Goal: Task Accomplishment & Management: Use online tool/utility

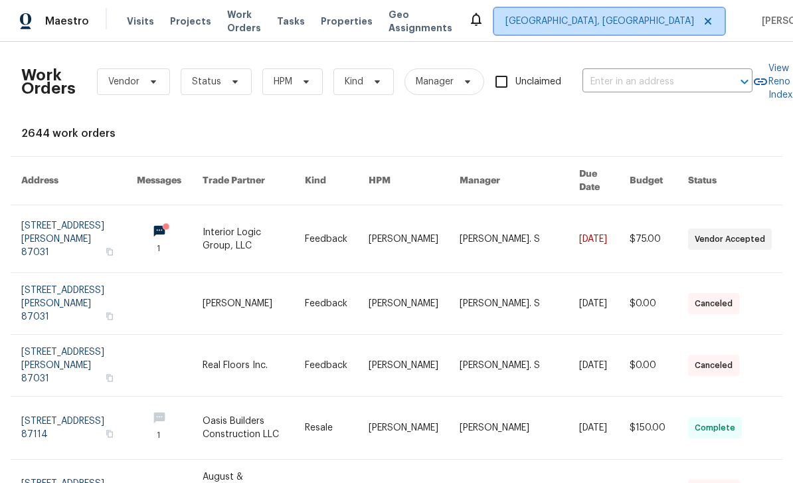
click at [621, 18] on span "[GEOGRAPHIC_DATA], [GEOGRAPHIC_DATA]" at bounding box center [599, 21] width 189 height 13
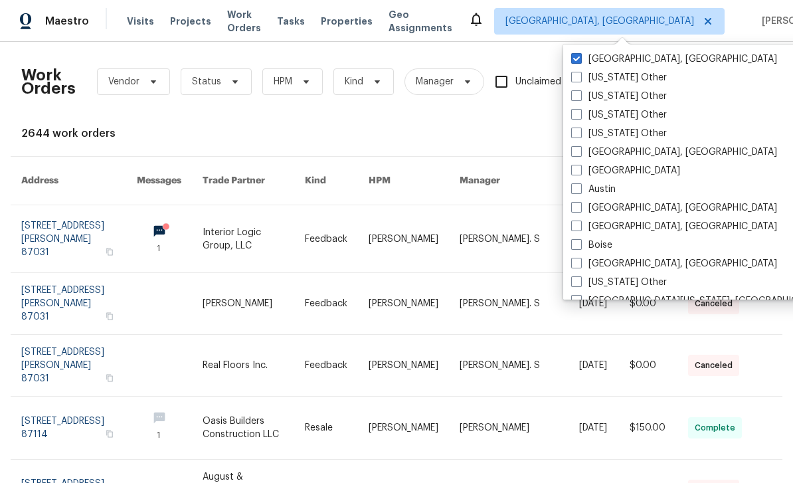
click at [578, 171] on span at bounding box center [576, 170] width 11 height 11
click at [578, 171] on input "[GEOGRAPHIC_DATA]" at bounding box center [575, 168] width 9 height 9
checkbox input "true"
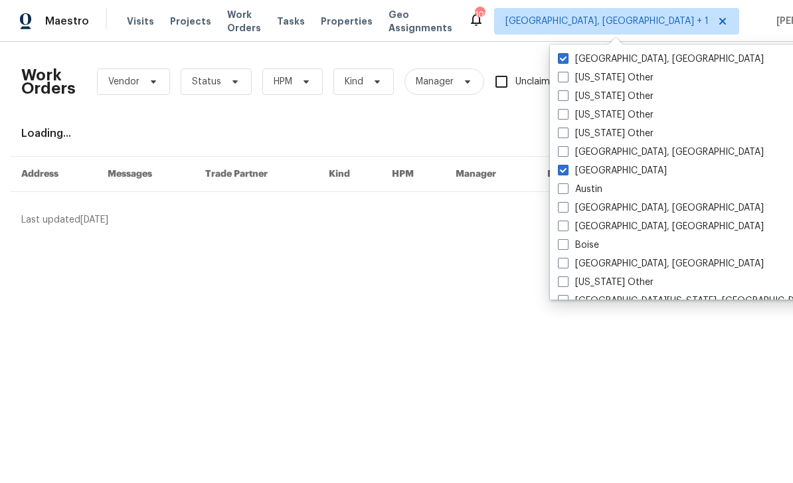
click at [565, 54] on span at bounding box center [563, 58] width 11 height 11
click at [565, 54] on input "[GEOGRAPHIC_DATA], [GEOGRAPHIC_DATA]" at bounding box center [562, 56] width 9 height 9
checkbox input "false"
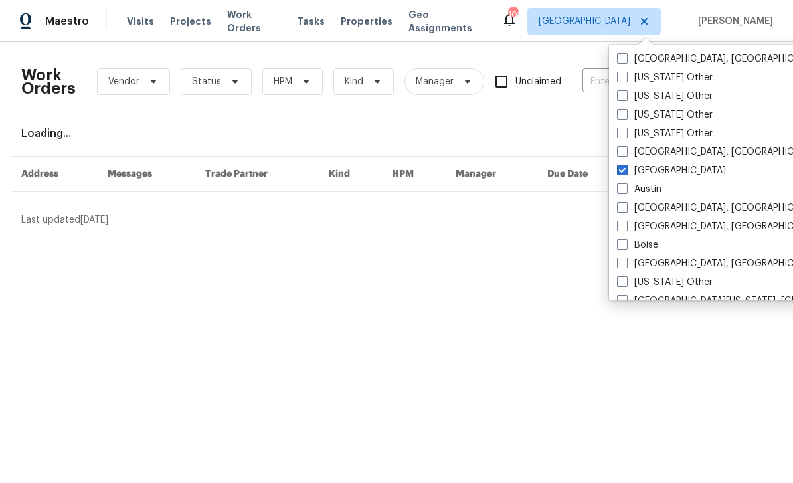
click at [568, 139] on div "Loading..." at bounding box center [396, 133] width 750 height 13
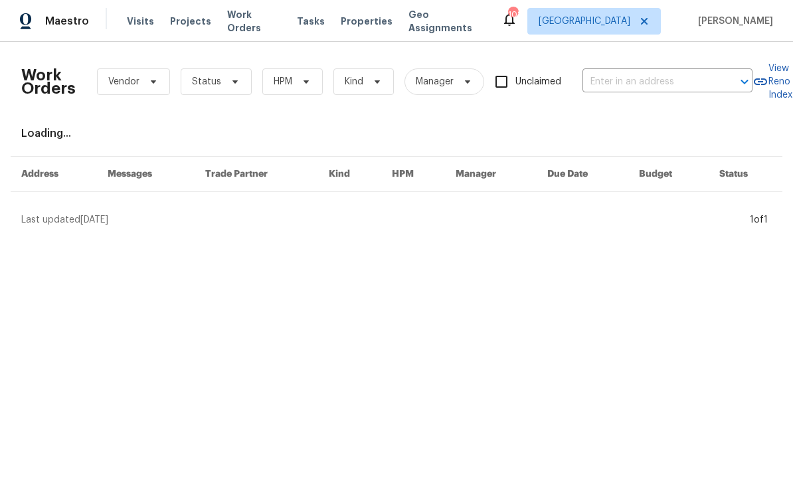
click at [627, 84] on input "text" at bounding box center [648, 82] width 133 height 21
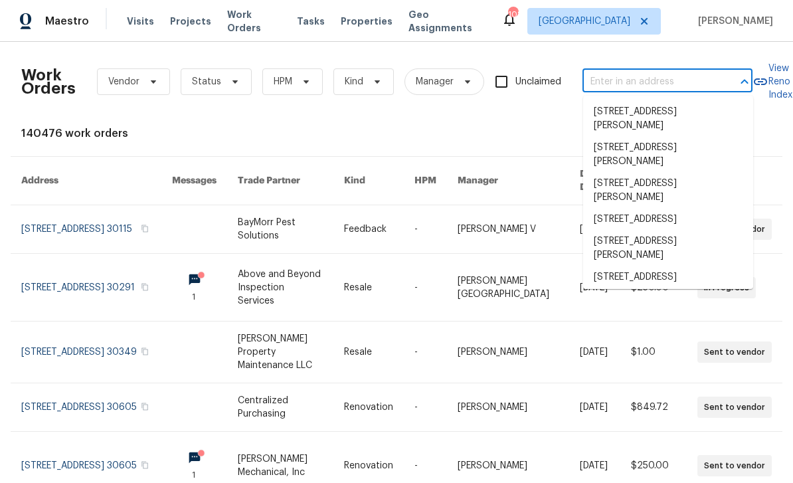
paste input "[STREET_ADDRESS]"
type input "[STREET_ADDRESS]"
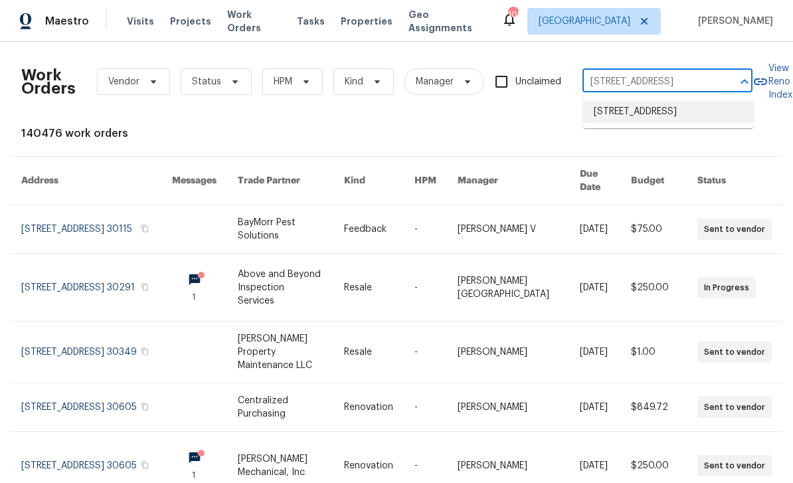
click at [686, 117] on li "[STREET_ADDRESS]" at bounding box center [668, 112] width 170 height 22
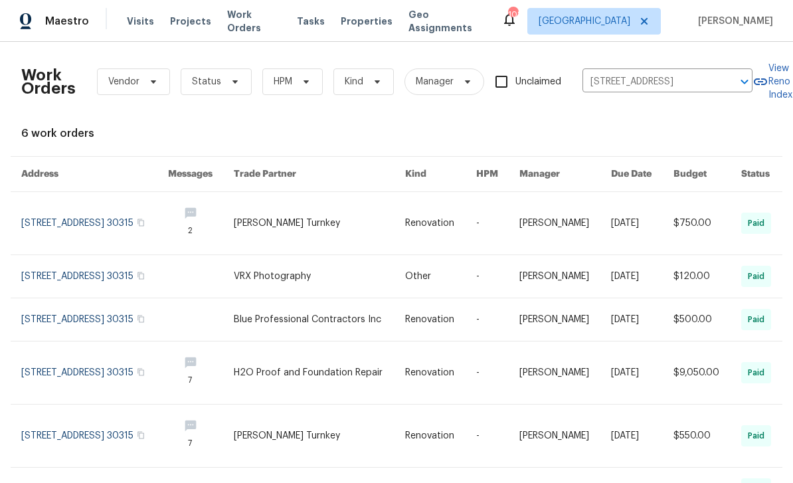
click at [45, 225] on link at bounding box center [94, 223] width 147 height 62
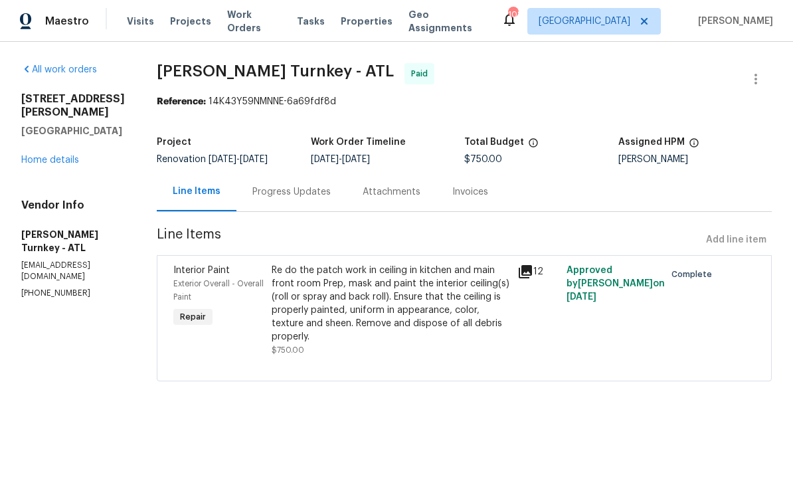
click at [33, 162] on link "Home details" at bounding box center [50, 159] width 58 height 9
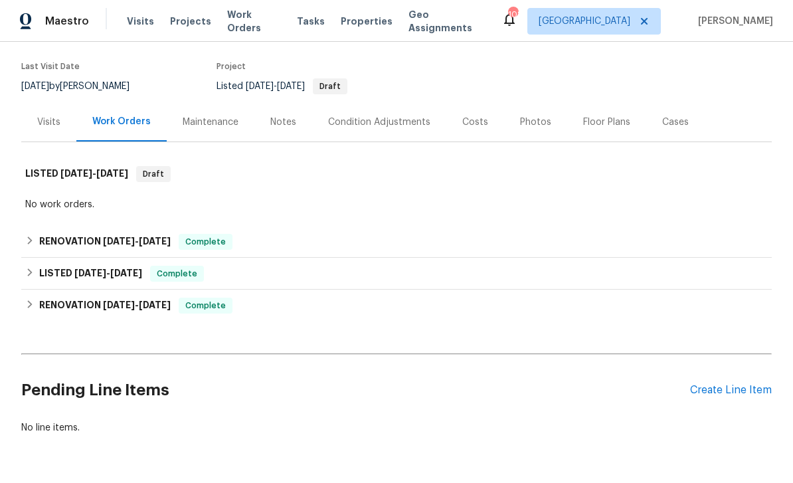
scroll to position [98, 0]
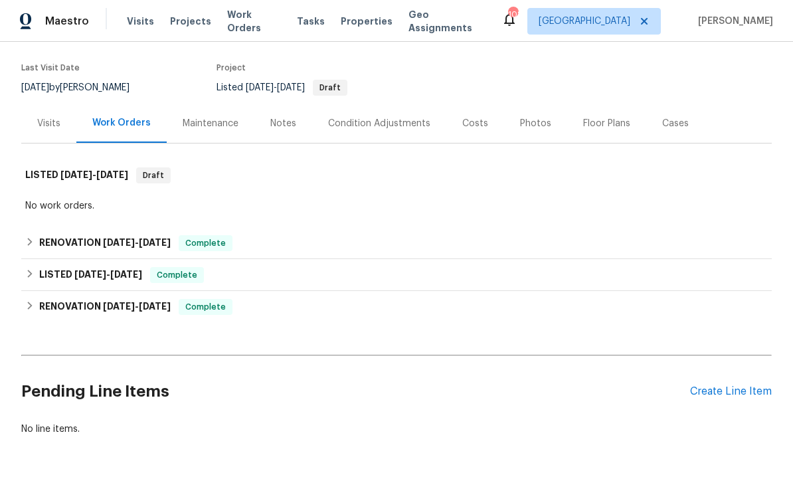
click at [742, 394] on div "Create Line Item" at bounding box center [731, 391] width 82 height 13
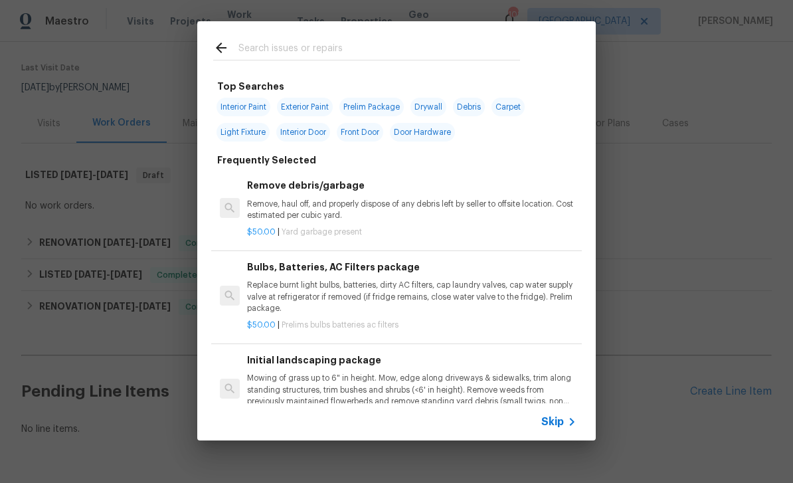
click at [398, 42] on input "text" at bounding box center [379, 50] width 282 height 20
click at [562, 422] on span "Skip" at bounding box center [552, 421] width 23 height 13
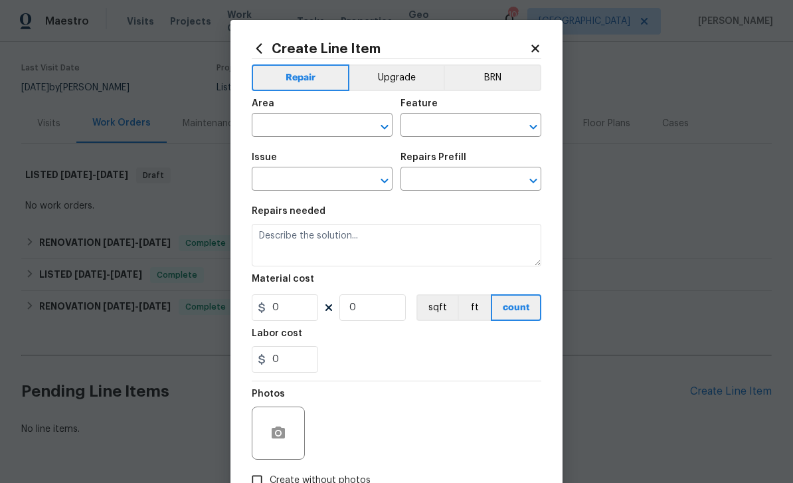
click at [353, 120] on input "text" at bounding box center [304, 126] width 104 height 21
click at [310, 167] on li "HVAC" at bounding box center [322, 157] width 141 height 22
type input "HVAC"
click at [441, 130] on input "text" at bounding box center [452, 126] width 104 height 21
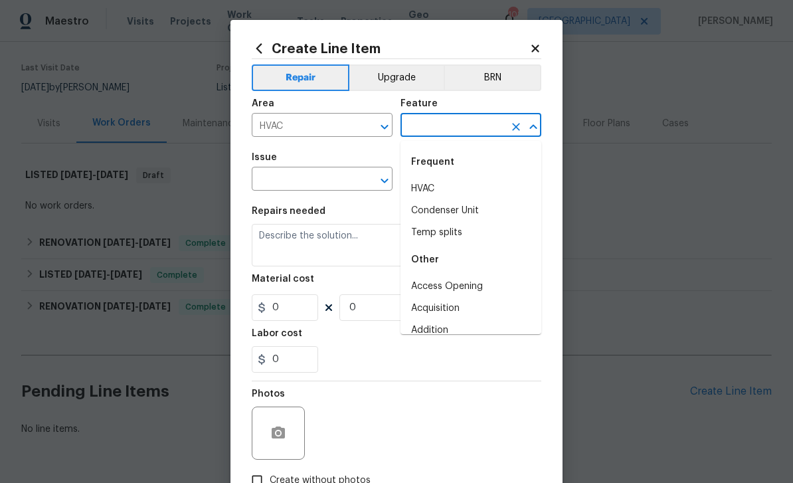
click at [455, 189] on li "HVAC" at bounding box center [470, 189] width 141 height 22
type input "HVAC"
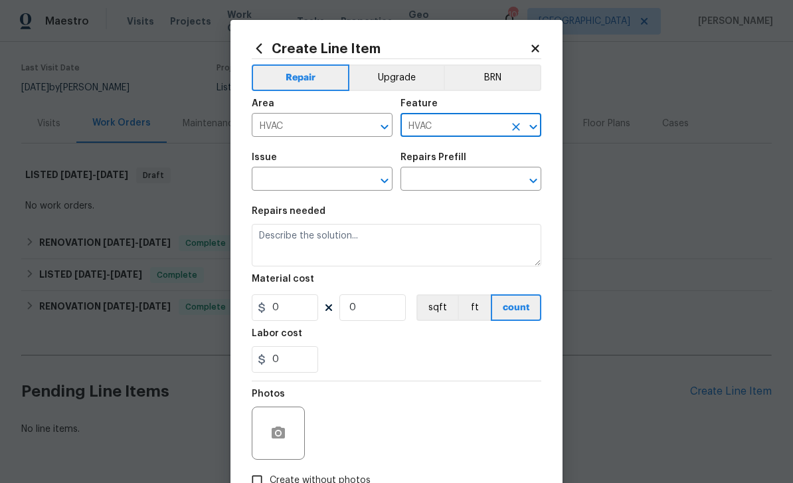
click at [336, 185] on input "text" at bounding box center [304, 180] width 104 height 21
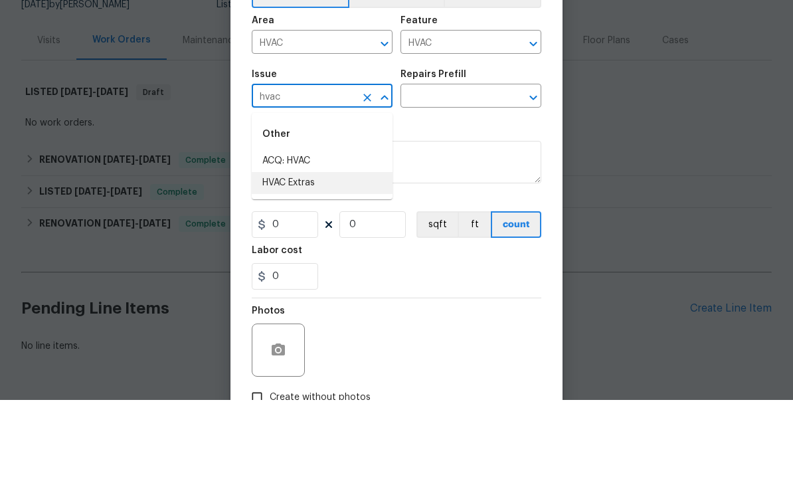
click at [326, 255] on li "HVAC Extras" at bounding box center [322, 266] width 141 height 22
type input "HVAC Extras"
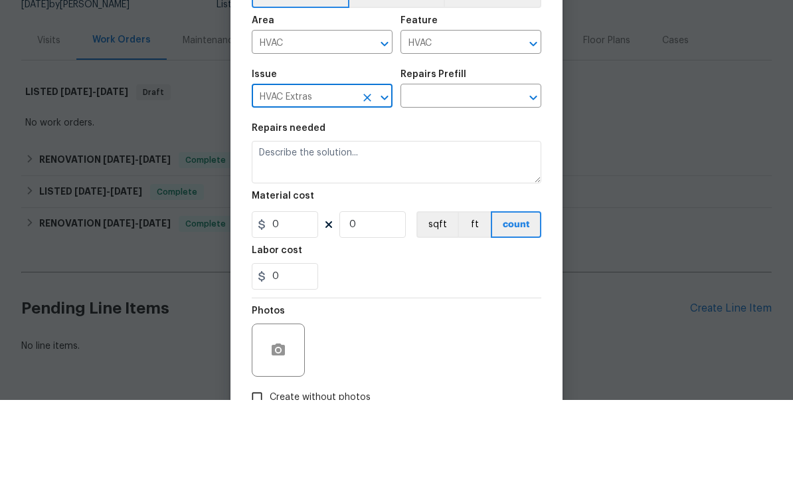
click at [456, 170] on input "text" at bounding box center [452, 180] width 104 height 21
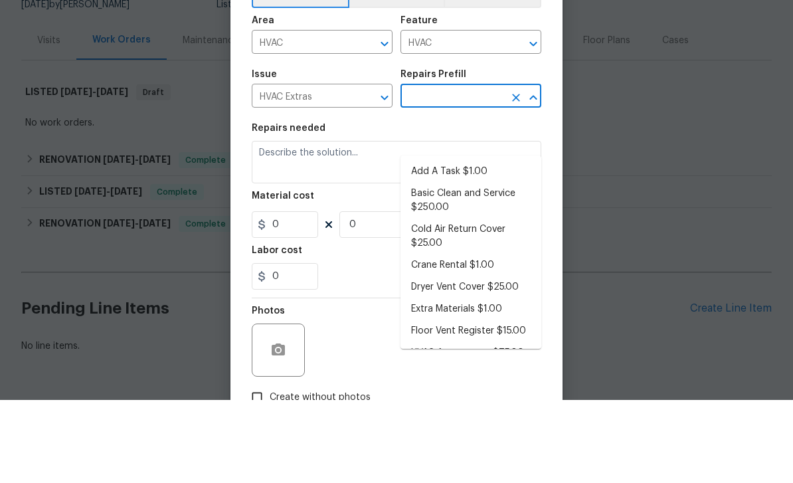
scroll to position [42, 0]
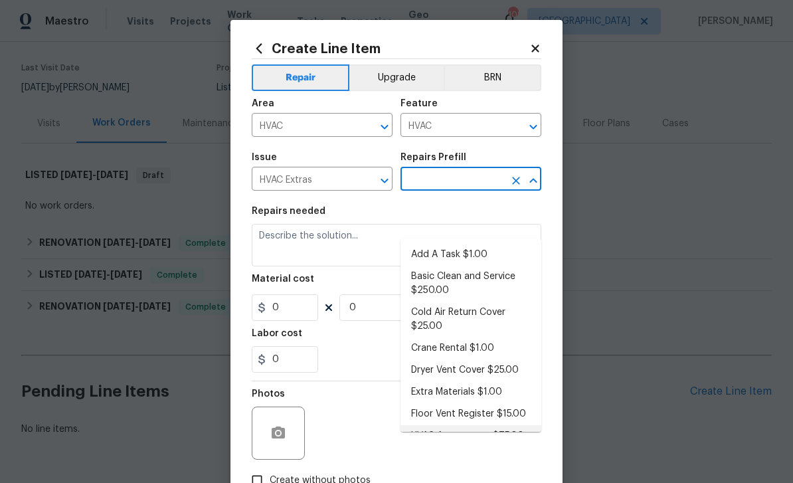
click at [527, 425] on li "HVAC Assessment $75.00" at bounding box center [470, 436] width 141 height 22
type input "HVAC Assessment $75.00"
type textarea "HVAC not working properly. Inspect system and diagnose problem."
type input "1"
type input "HVAC Assessment $75.00"
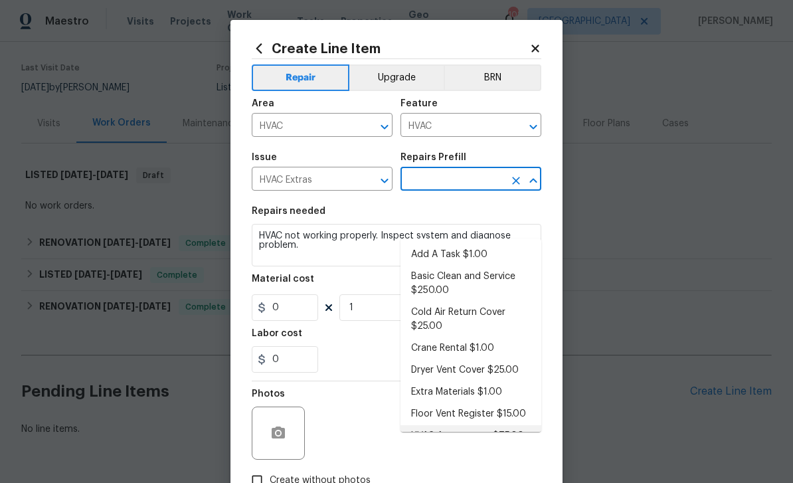
type input "75"
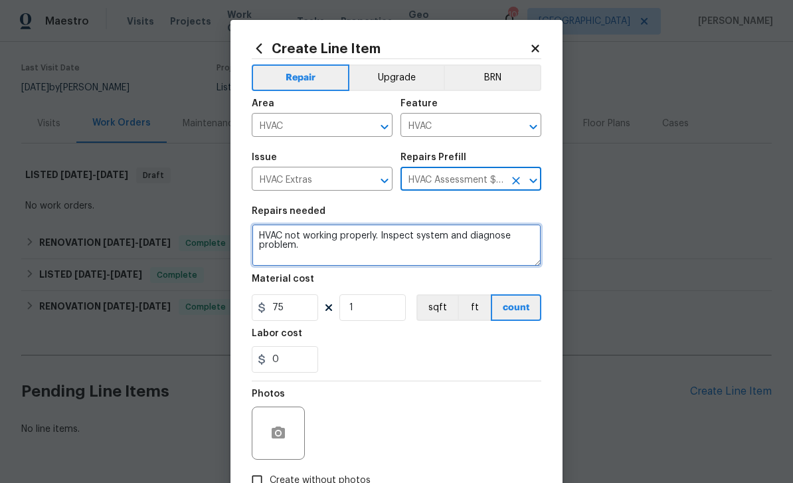
click at [268, 236] on textarea "HVAC not working properly. Inspect system and diagnose problem." at bounding box center [396, 245] width 289 height 42
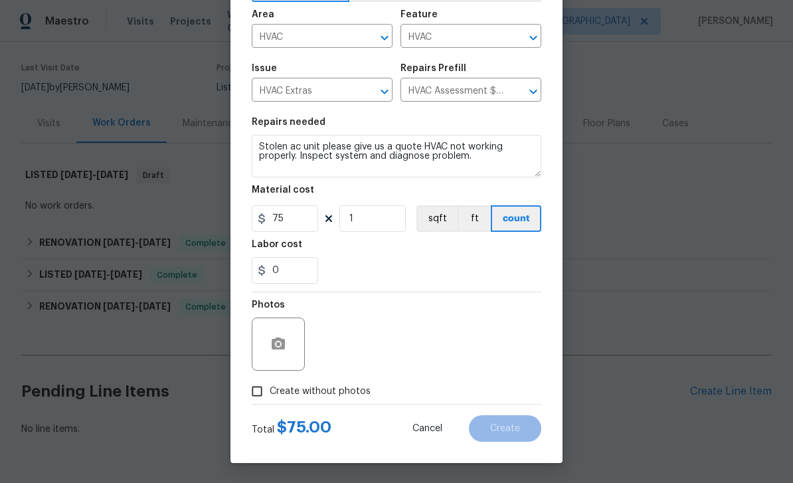
scroll to position [92, 0]
type textarea "Stolen ac unit please give us a quote HVAC not working properly. Inspect system…"
click at [252, 394] on input "Create without photos" at bounding box center [256, 390] width 25 height 25
click at [254, 391] on input "Create without photos" at bounding box center [256, 390] width 25 height 25
checkbox input "false"
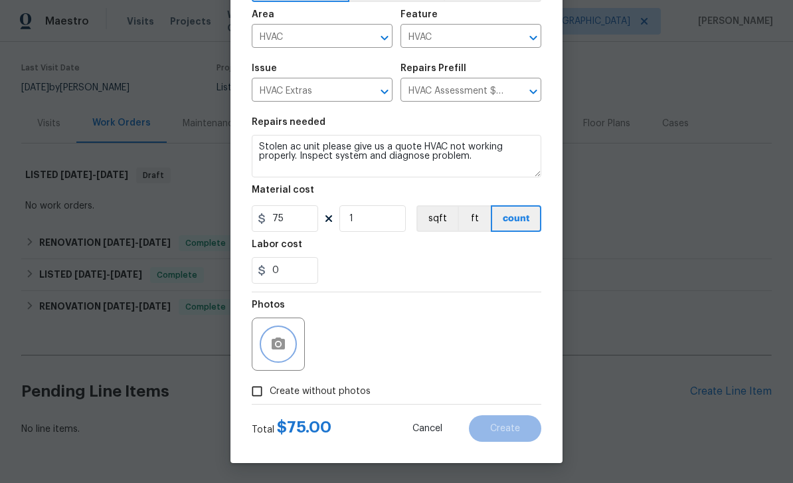
click at [282, 349] on icon "button" at bounding box center [278, 343] width 13 height 12
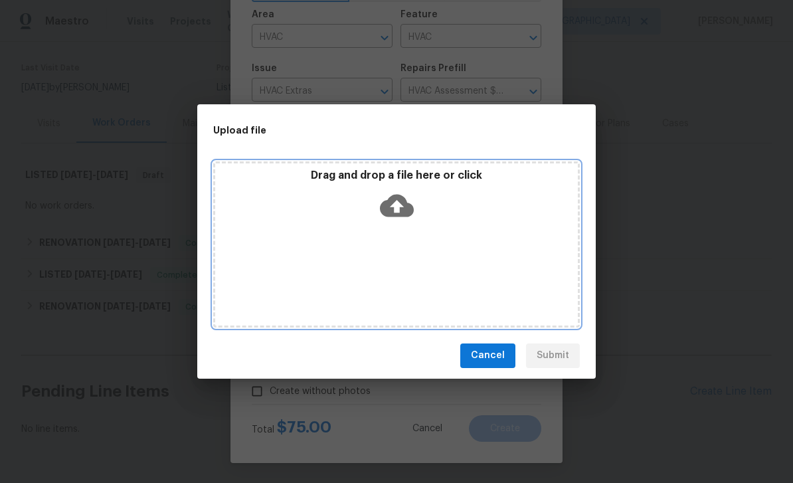
click at [398, 208] on icon at bounding box center [397, 206] width 34 height 34
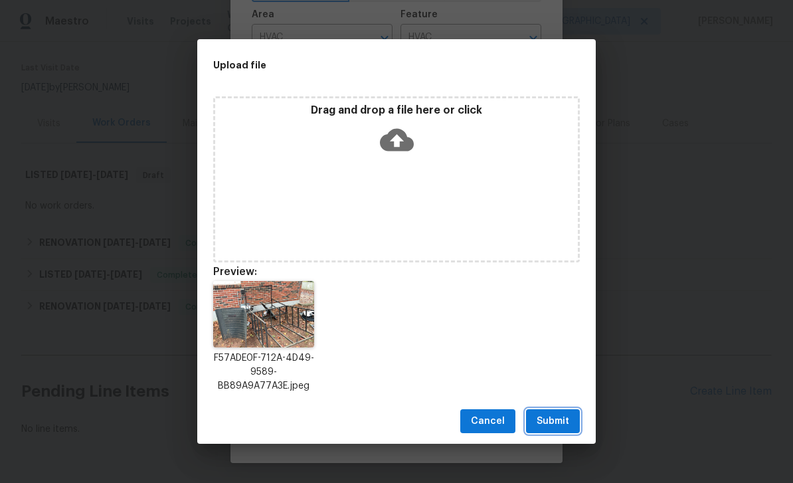
click at [560, 426] on span "Submit" at bounding box center [552, 421] width 33 height 17
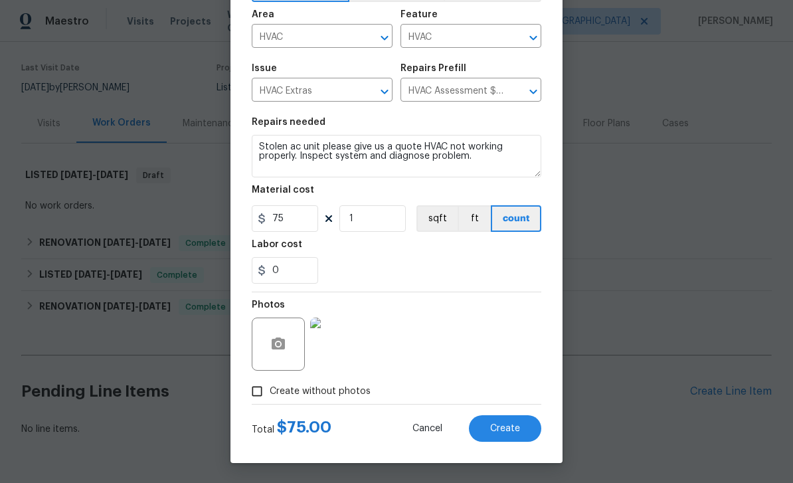
click at [519, 434] on button "Create" at bounding box center [505, 428] width 72 height 27
type input "0"
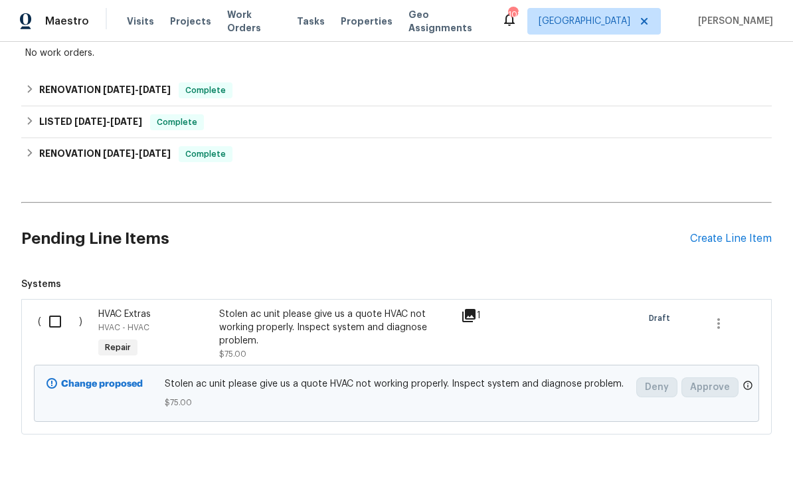
scroll to position [250, 0]
click at [54, 308] on input "checkbox" at bounding box center [60, 322] width 38 height 28
checkbox input "true"
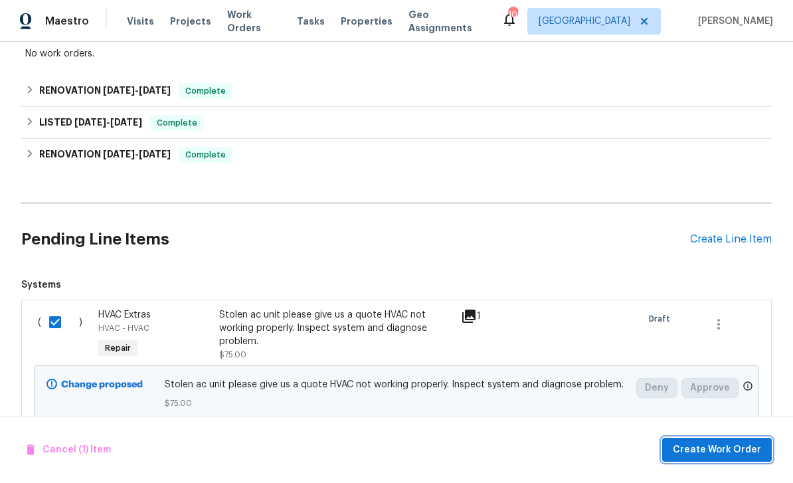
click at [726, 451] on span "Create Work Order" at bounding box center [717, 450] width 88 height 17
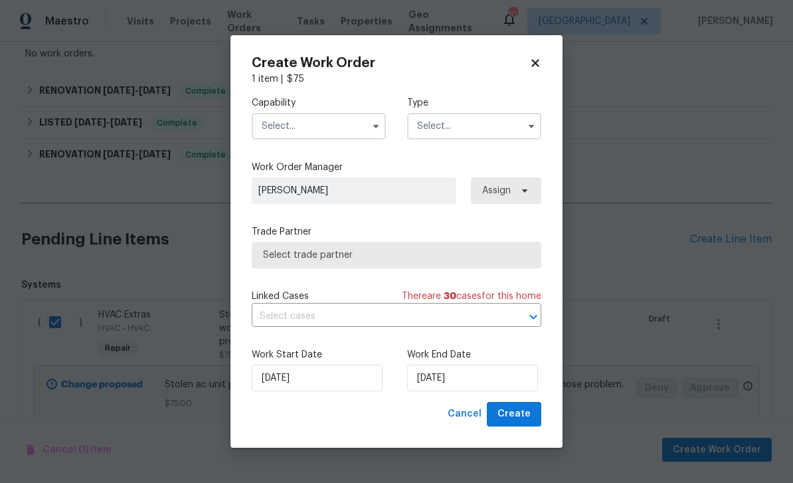
click at [329, 124] on input "text" at bounding box center [319, 126] width 134 height 27
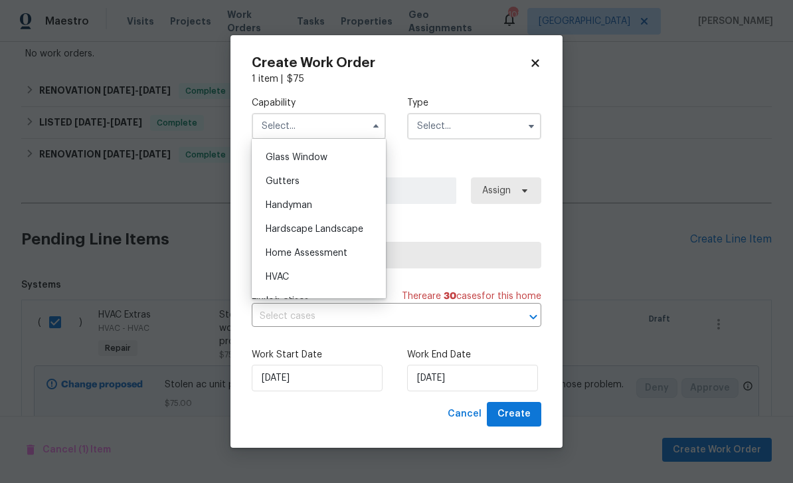
scroll to position [711, 0]
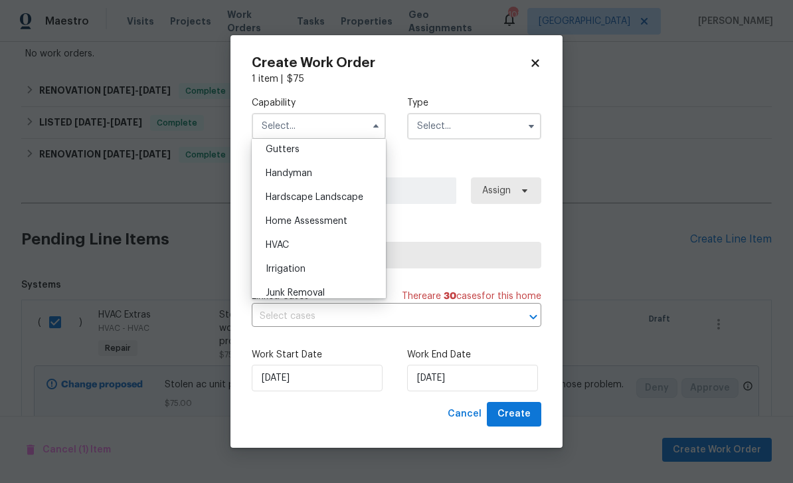
click at [310, 246] on div "HVAC" at bounding box center [318, 245] width 127 height 24
type input "HVAC"
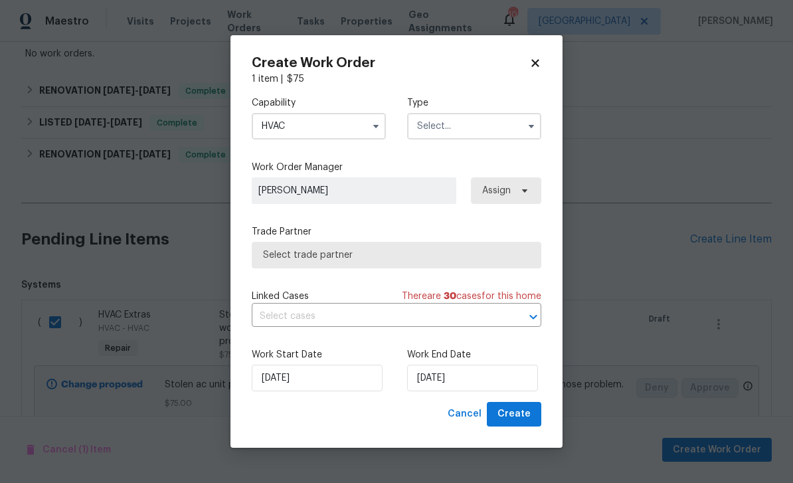
click at [484, 127] on input "text" at bounding box center [474, 126] width 134 height 27
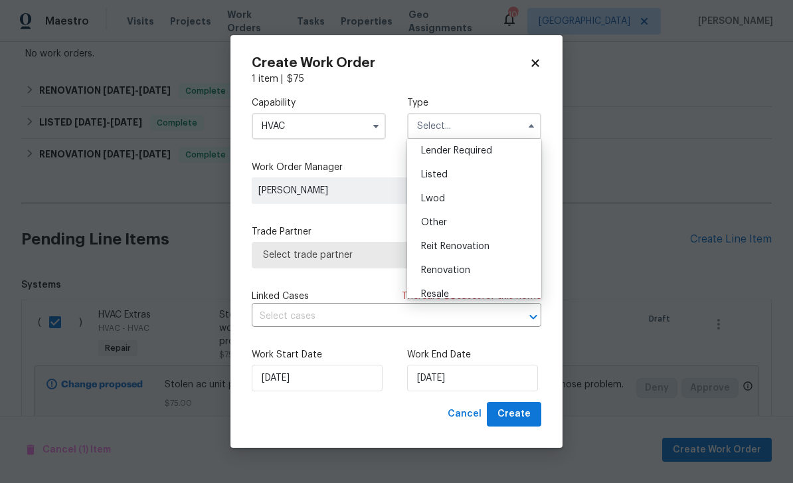
scroll to position [124, 0]
click at [455, 153] on div "Listed" at bounding box center [473, 149] width 127 height 24
type input "Listed"
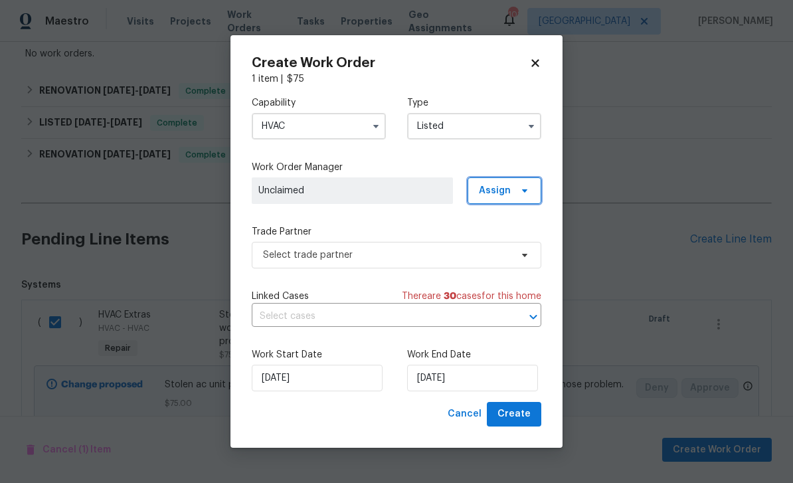
click at [511, 189] on span "Assign" at bounding box center [504, 190] width 74 height 27
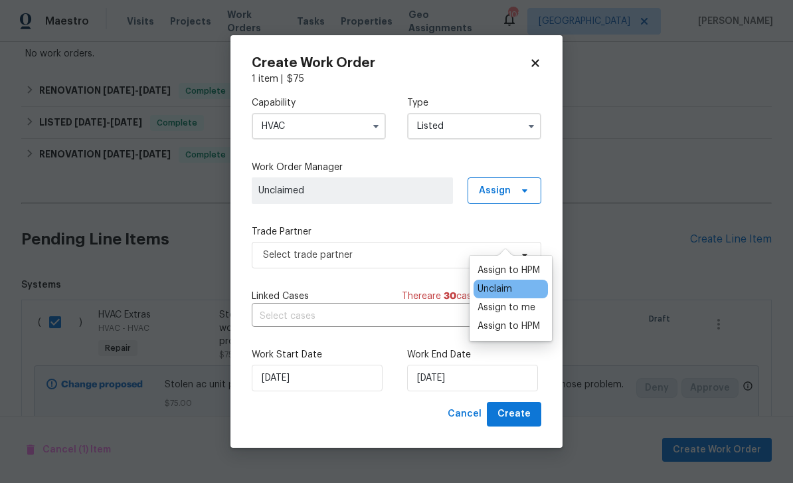
click at [527, 319] on div "Assign to HPM" at bounding box center [508, 325] width 62 height 13
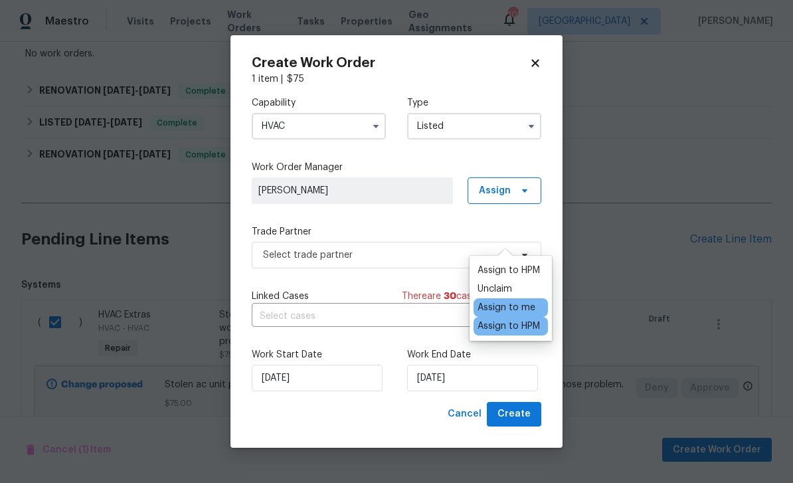
click at [439, 234] on label "Trade Partner" at bounding box center [396, 231] width 289 height 13
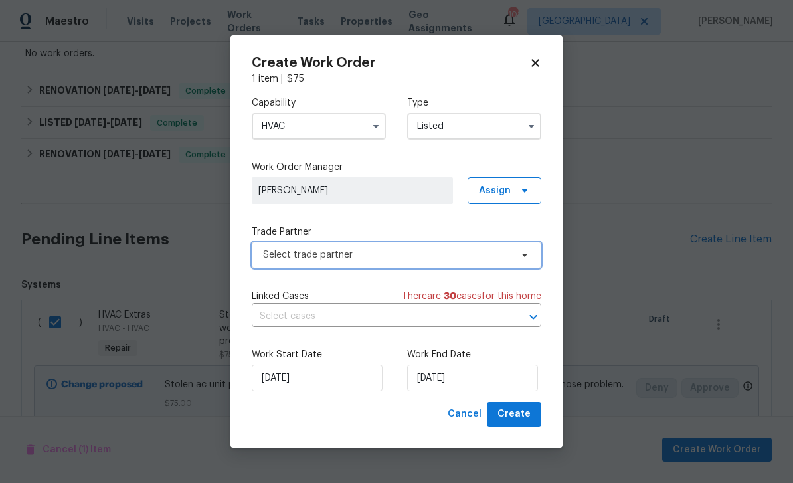
click at [477, 257] on span "Select trade partner" at bounding box center [387, 254] width 248 height 13
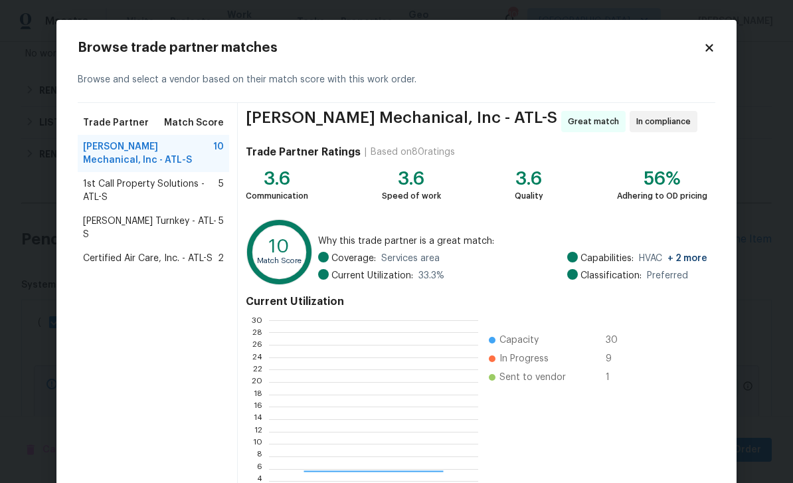
scroll to position [186, 208]
click at [92, 226] on span "[PERSON_NAME] Turnkey - ATL-S" at bounding box center [150, 227] width 135 height 27
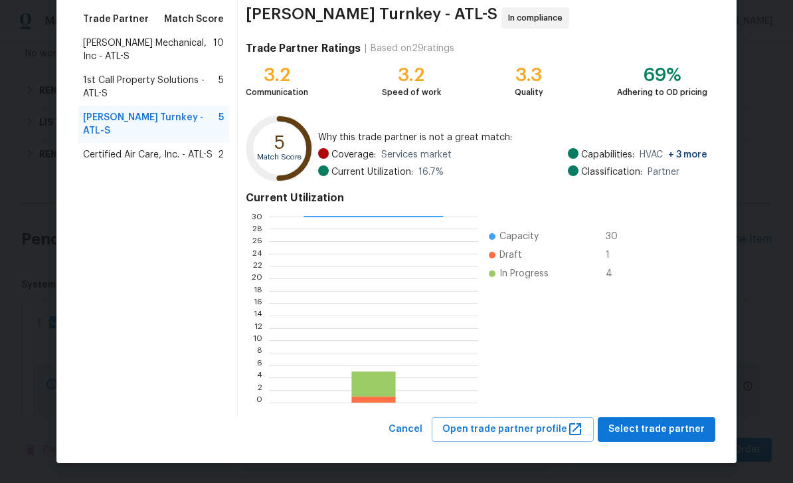
scroll to position [103, 0]
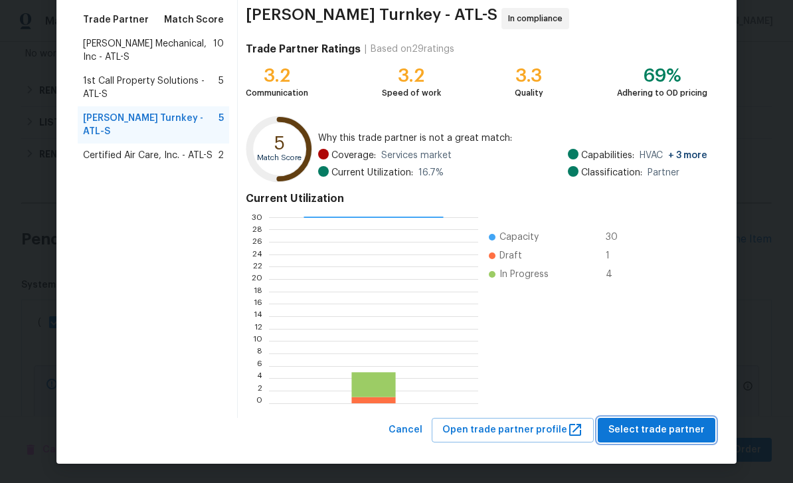
click at [692, 430] on span "Select trade partner" at bounding box center [656, 430] width 96 height 17
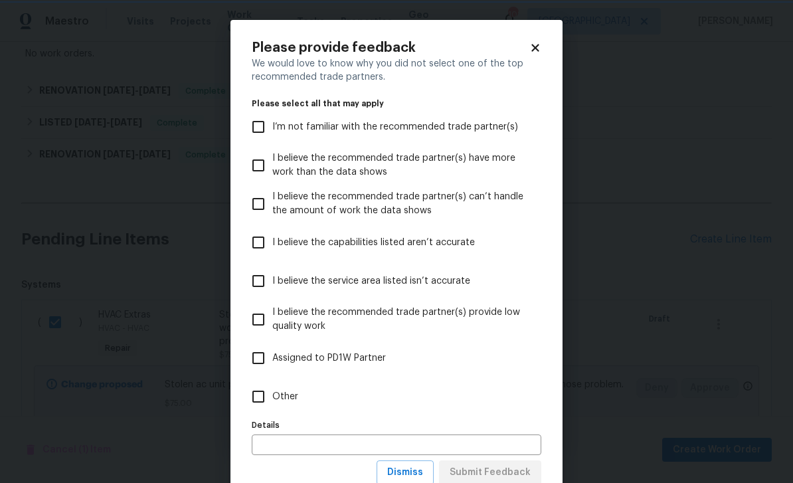
scroll to position [0, 0]
click at [495, 129] on span "I’m not familiar with the recommended trade partner(s)" at bounding box center [395, 127] width 246 height 14
click at [272, 129] on input "I’m not familiar with the recommended trade partner(s)" at bounding box center [258, 127] width 28 height 28
checkbox input "true"
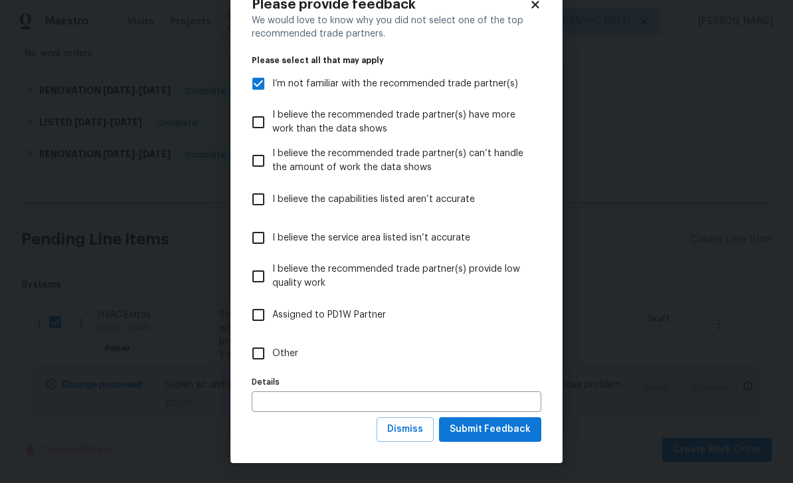
scroll to position [44, 0]
click at [527, 432] on span "Submit Feedback" at bounding box center [489, 429] width 81 height 17
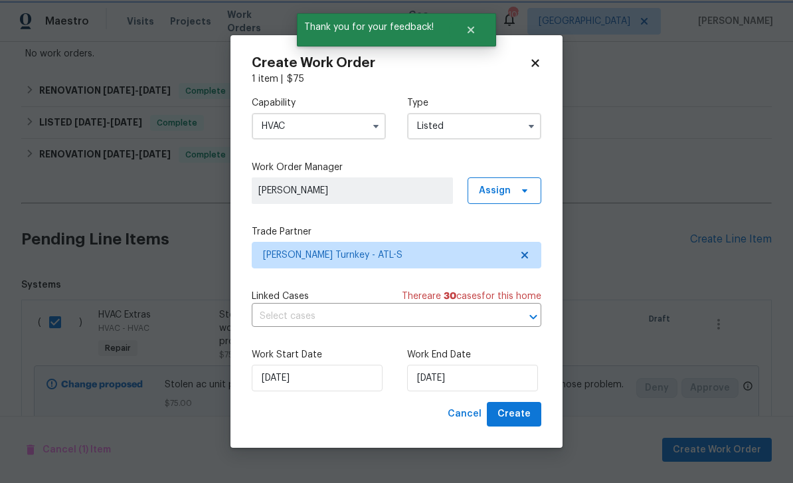
scroll to position [0, 0]
click at [502, 374] on input "[DATE]" at bounding box center [472, 378] width 131 height 27
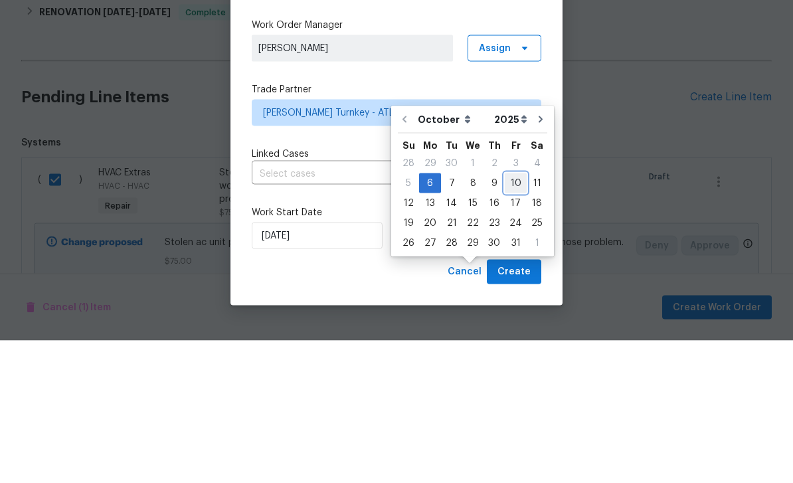
click at [515, 316] on div "10" at bounding box center [516, 325] width 22 height 19
type input "[DATE]"
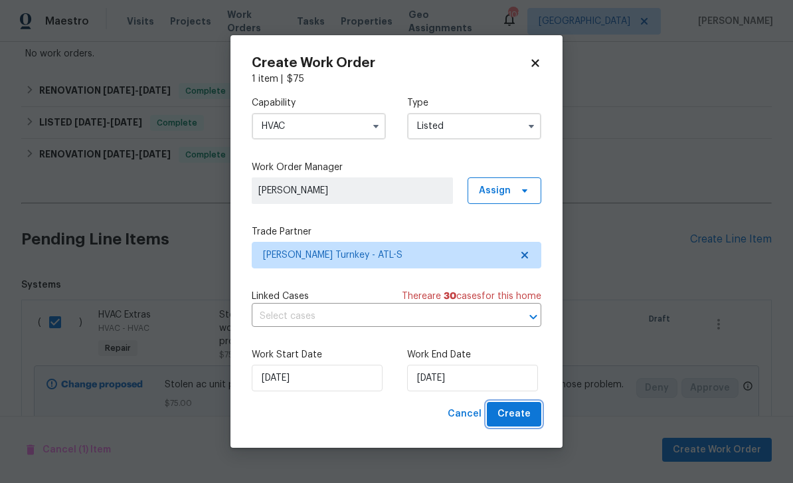
click at [523, 418] on span "Create" at bounding box center [513, 414] width 33 height 17
checkbox input "false"
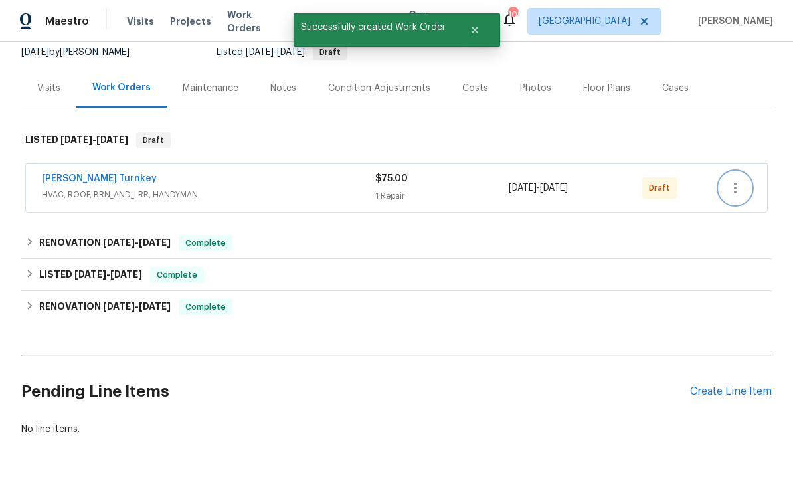
click at [737, 180] on icon "button" at bounding box center [735, 188] width 16 height 16
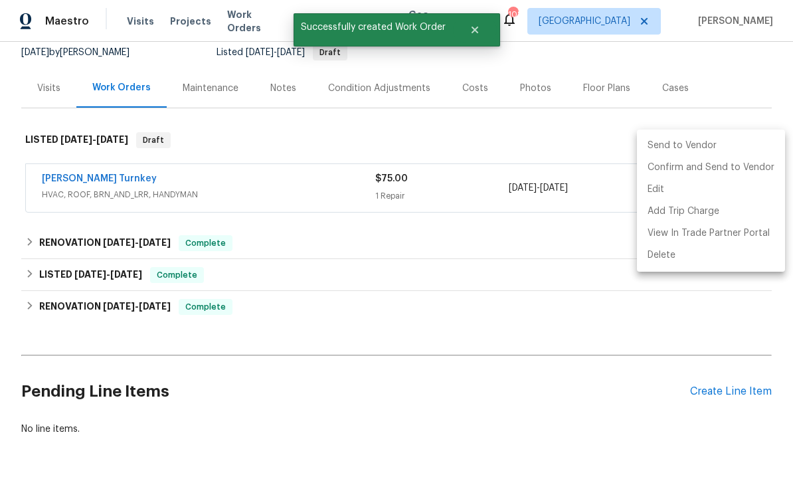
click at [675, 151] on li "Send to Vendor" at bounding box center [711, 146] width 148 height 22
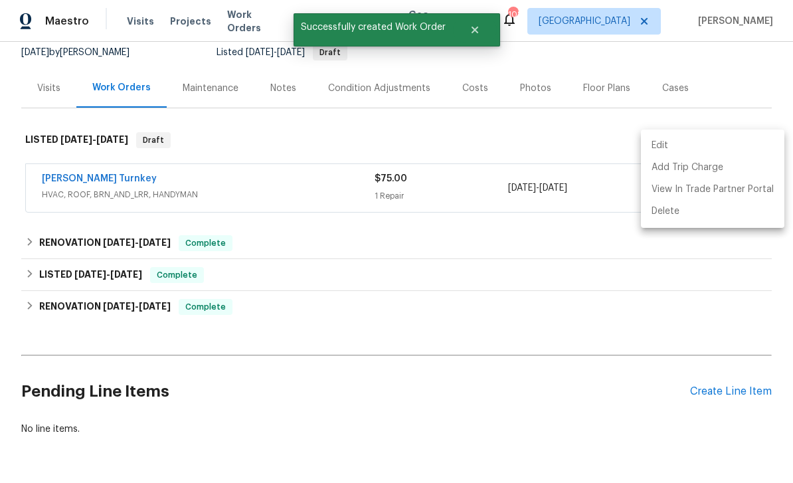
click at [611, 89] on div at bounding box center [396, 241] width 793 height 483
